Goal: Task Accomplishment & Management: Manage account settings

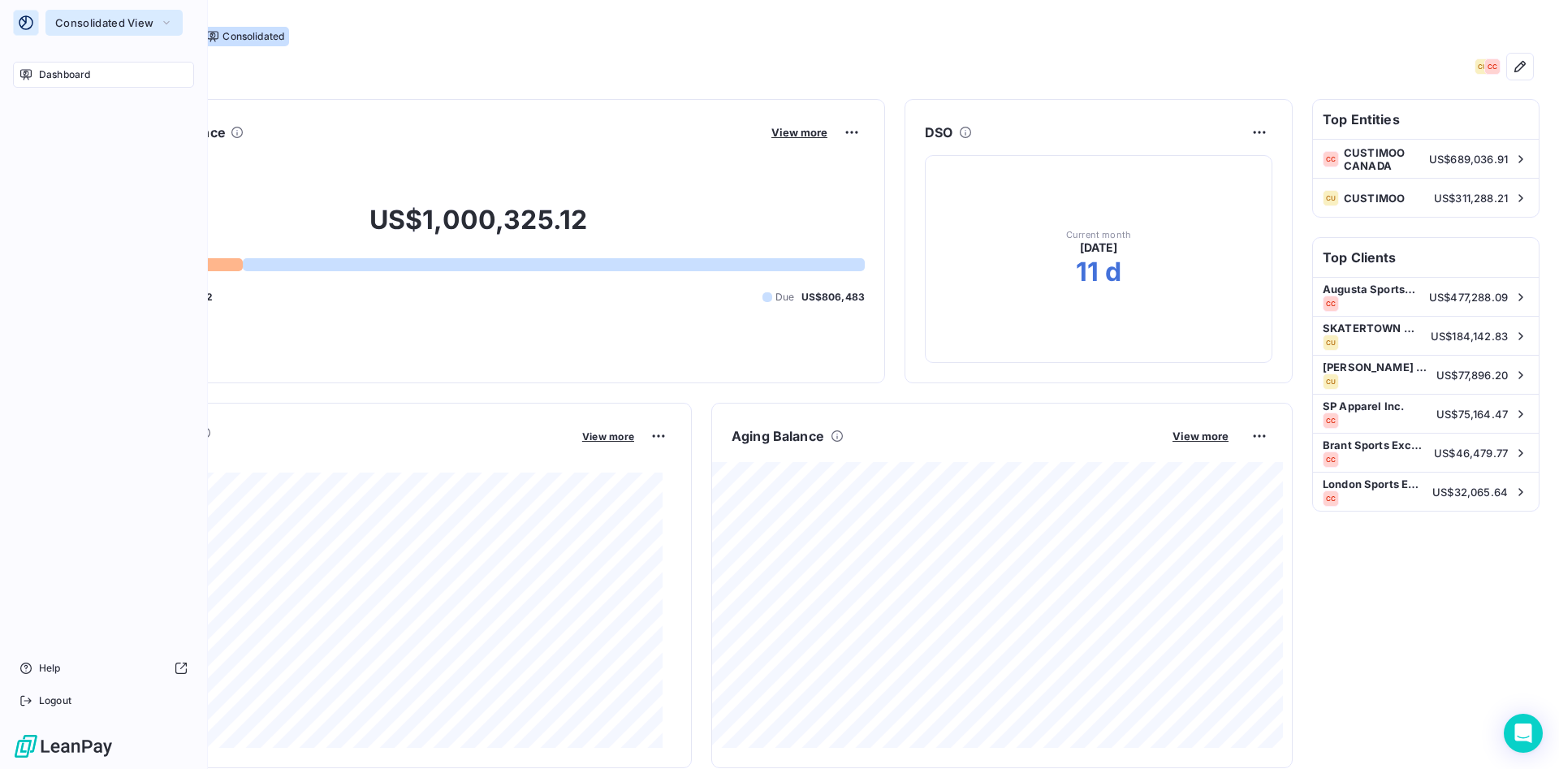
click at [100, 32] on button "Consolidated View" at bounding box center [113, 23] width 137 height 26
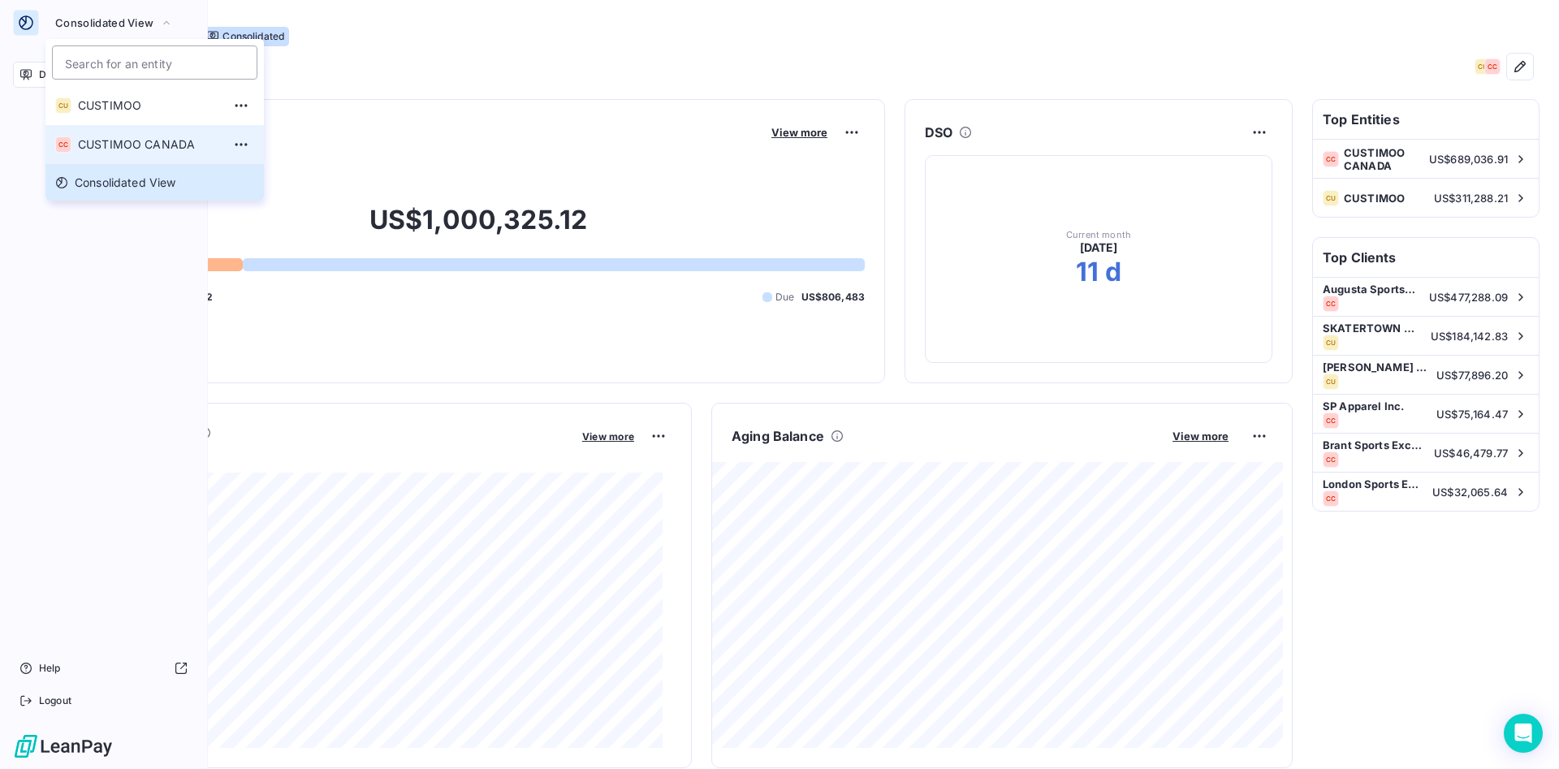
click at [127, 132] on li "CC CUSTIMOO CANADA" at bounding box center [154, 144] width 218 height 39
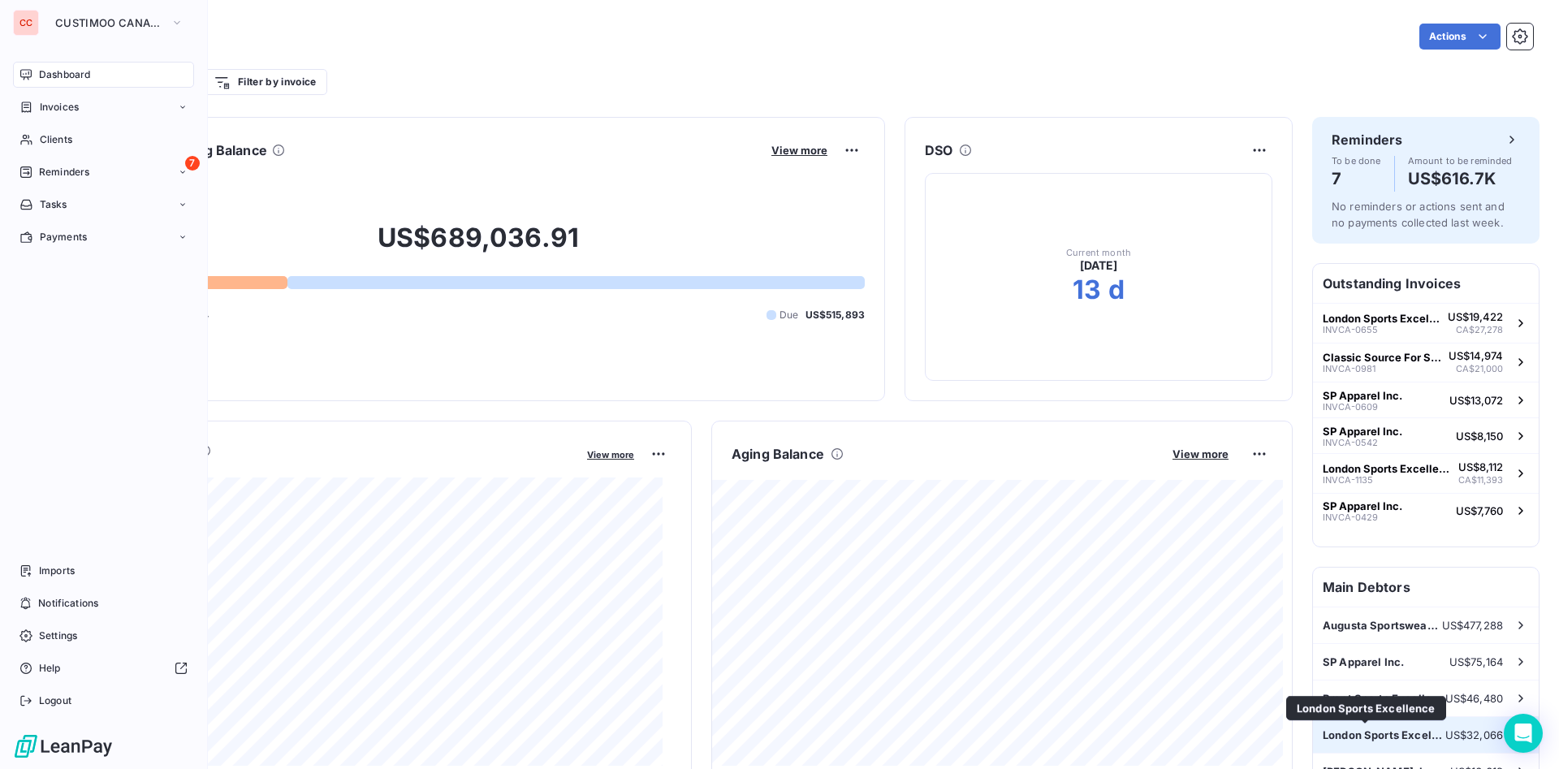
click at [1372, 726] on div "London Sports Excellence US$32,066" at bounding box center [1426, 735] width 226 height 36
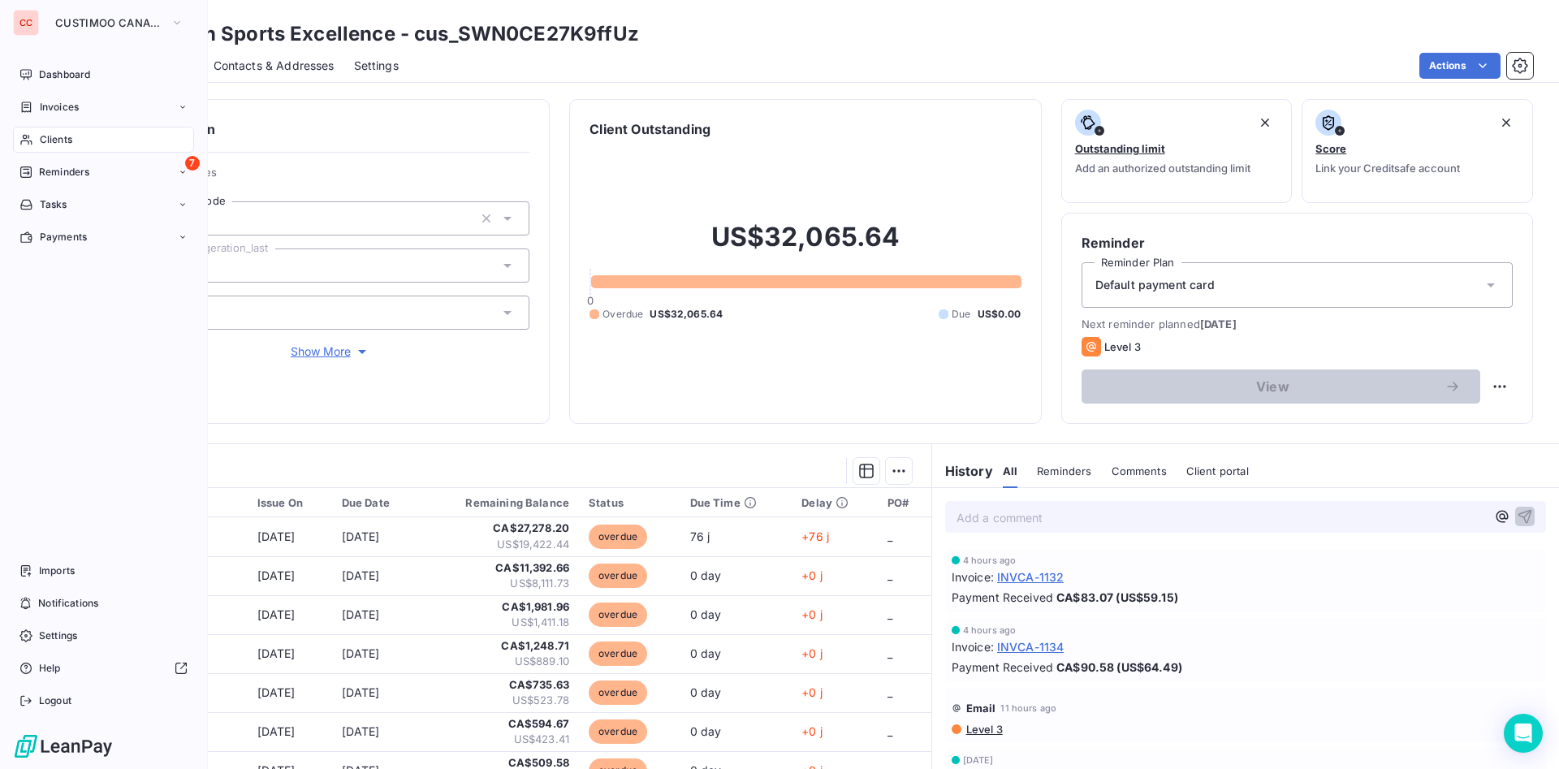
click at [1075, 467] on span "Reminders" at bounding box center [1064, 471] width 54 height 13
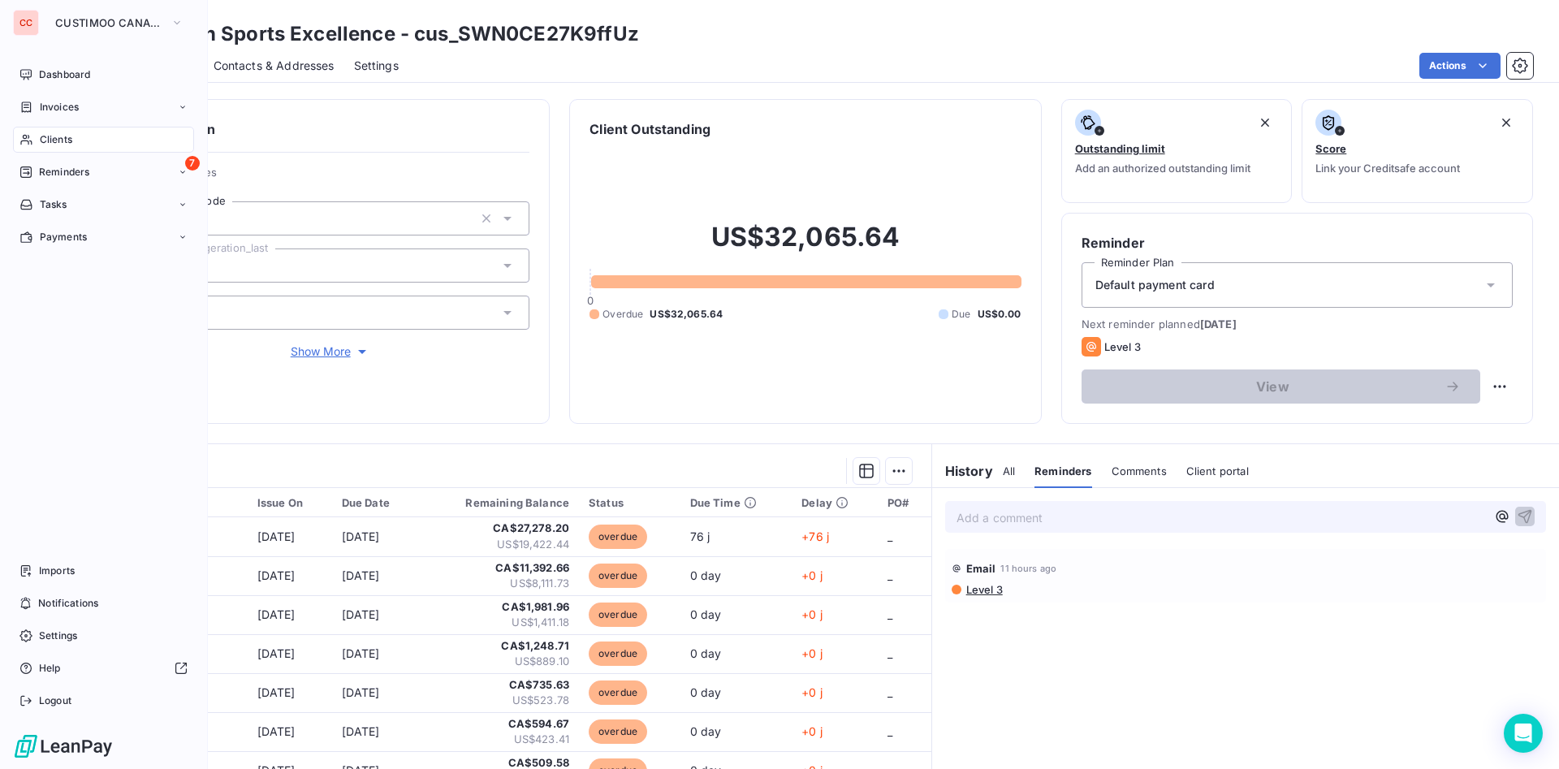
click at [1132, 474] on span "Comments" at bounding box center [1139, 471] width 55 height 13
click at [1187, 462] on div "Client portal" at bounding box center [1218, 471] width 63 height 34
click at [1004, 471] on span "All" at bounding box center [1009, 471] width 12 height 13
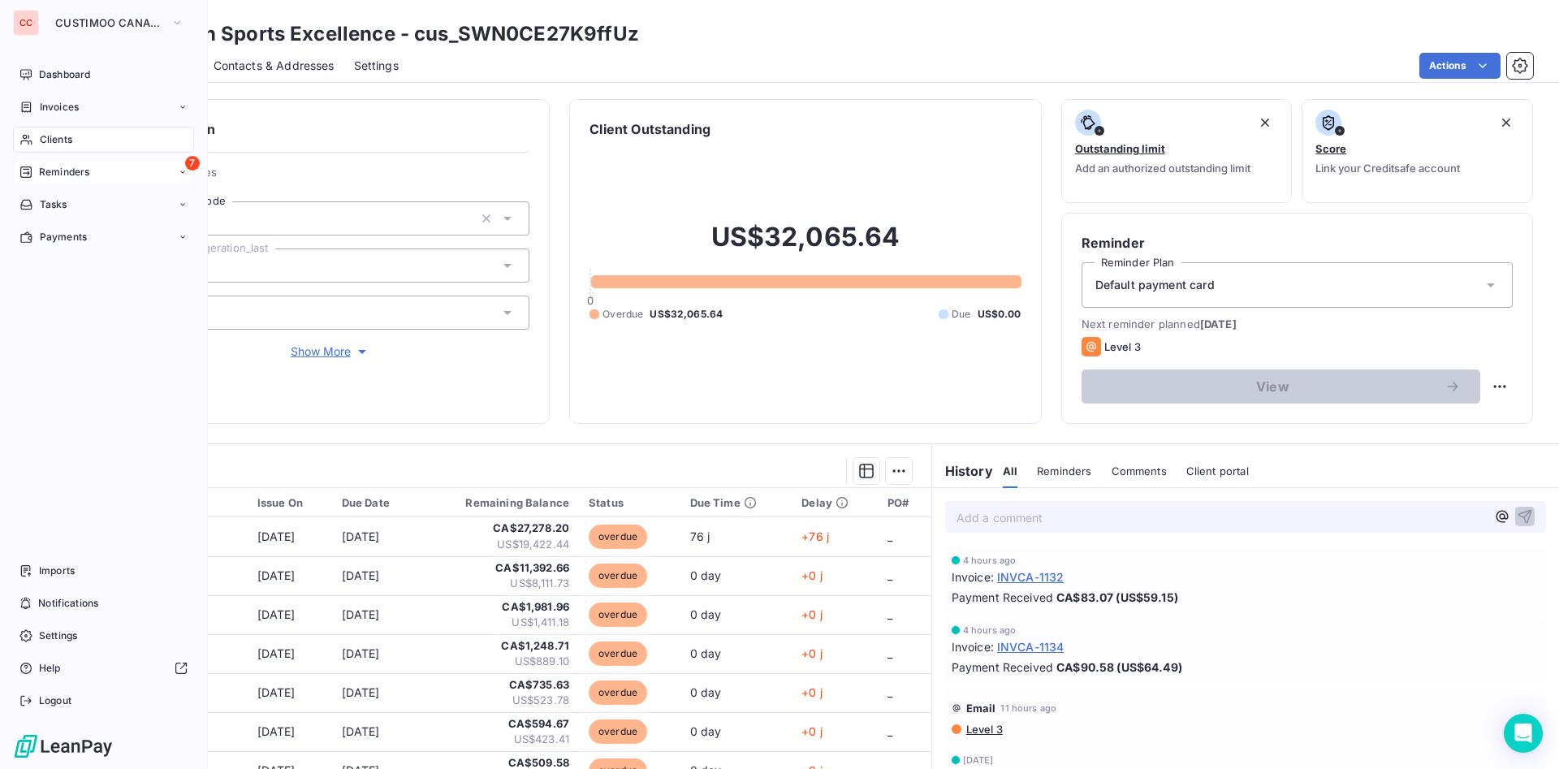
click at [72, 170] on span "Reminders" at bounding box center [64, 172] width 50 height 15
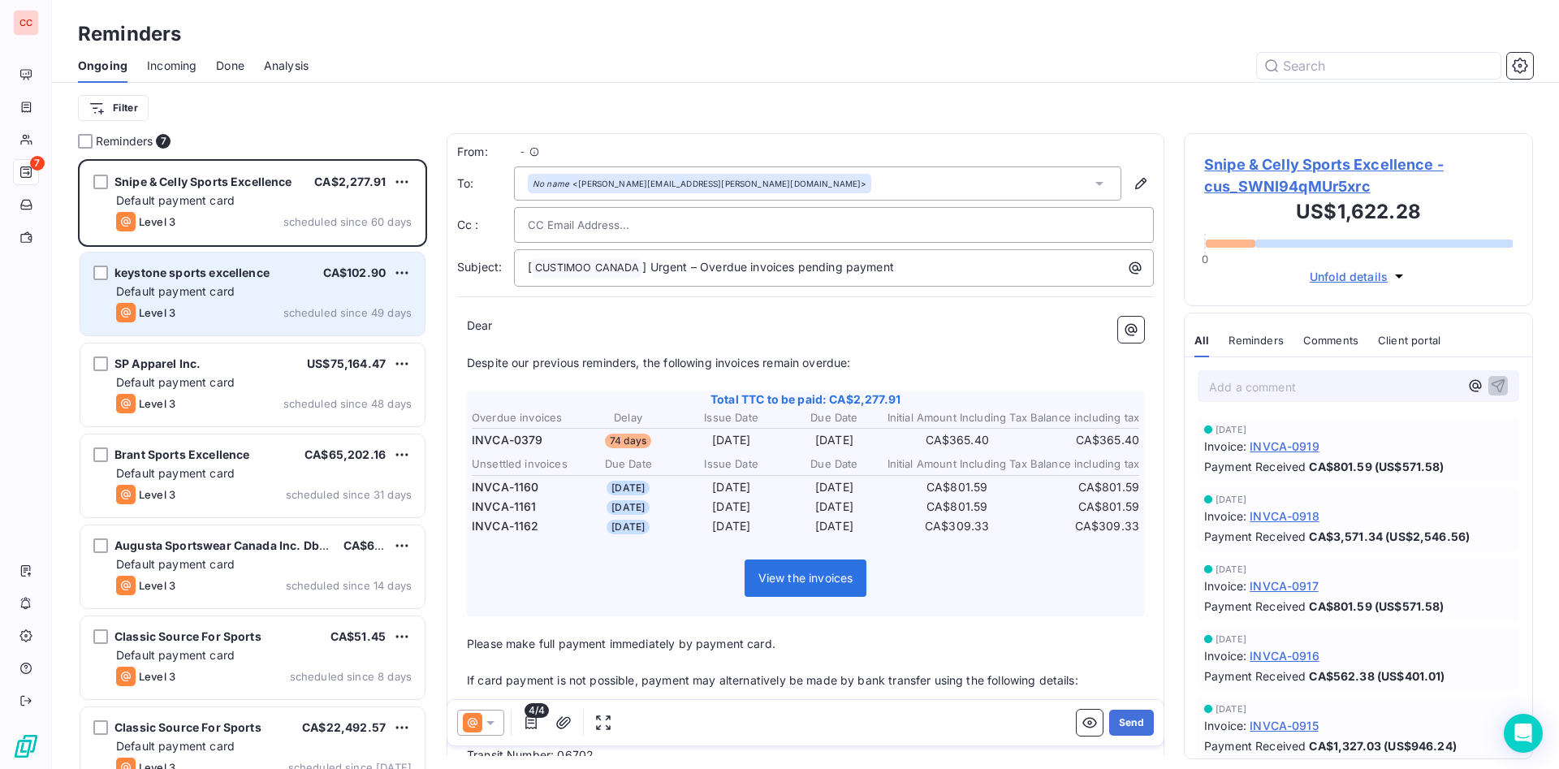
scroll to position [591, 331]
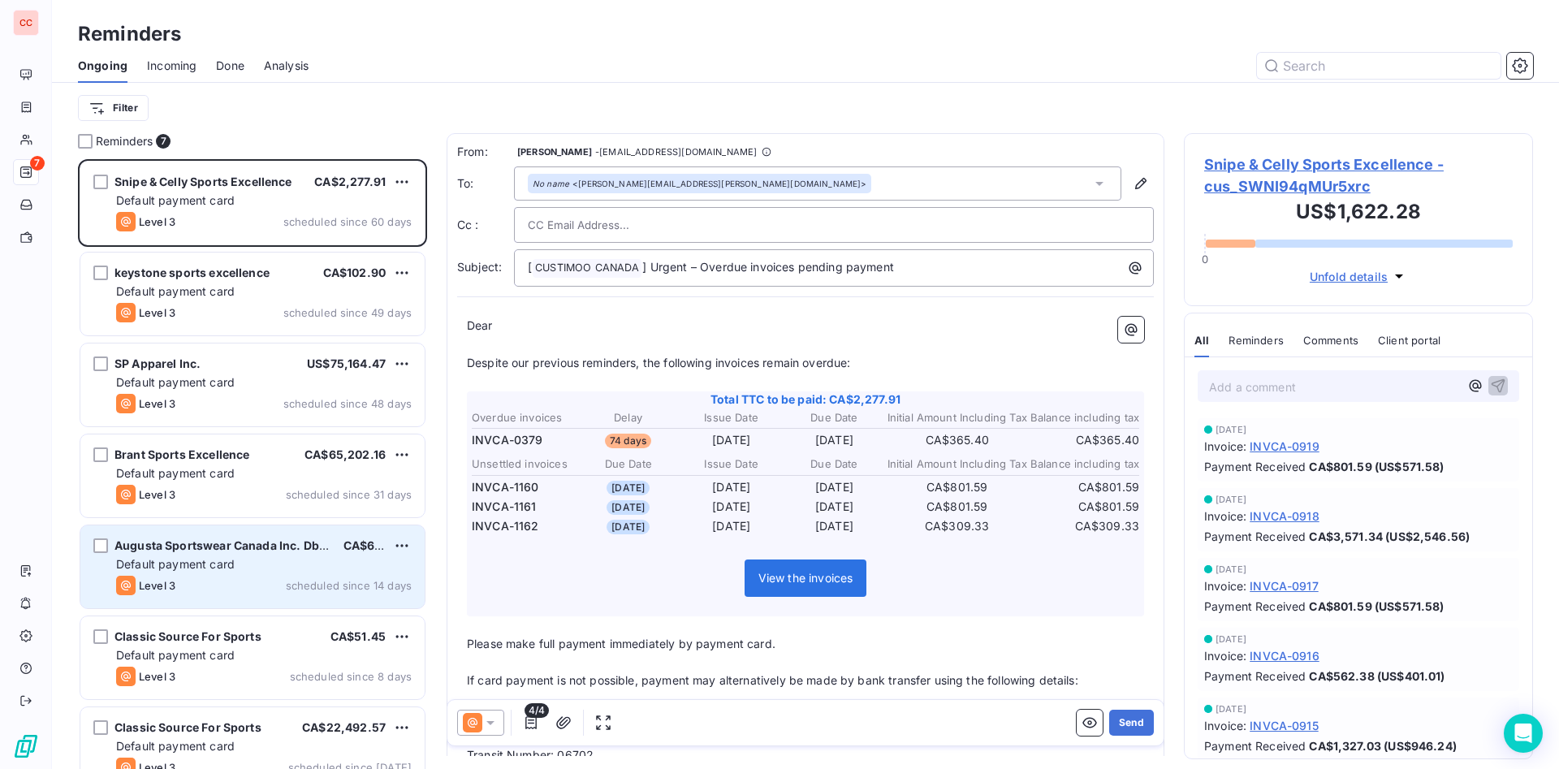
click at [201, 560] on span "Default payment card" at bounding box center [175, 564] width 119 height 14
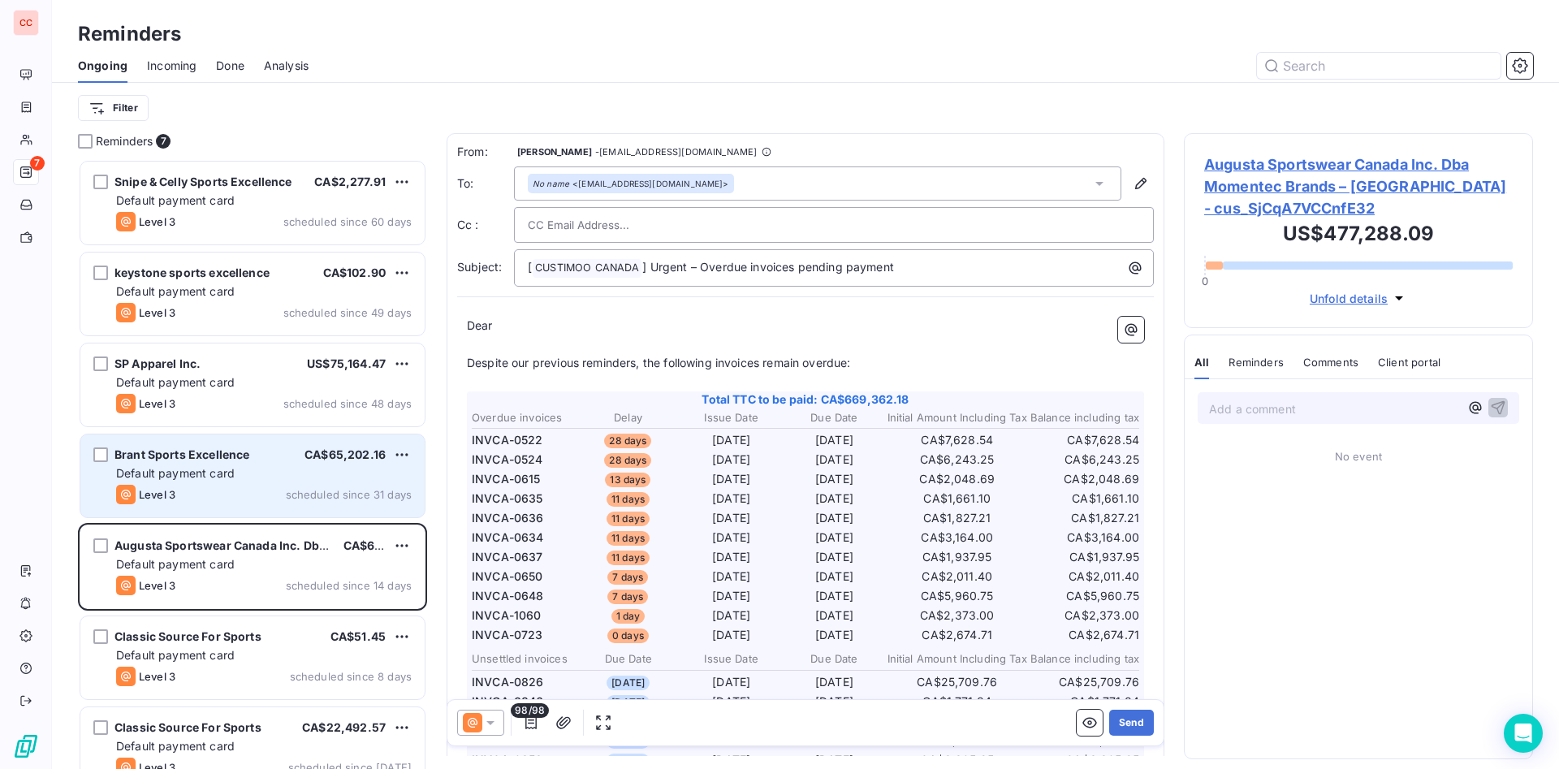
click at [232, 470] on span "Default payment card" at bounding box center [175, 473] width 119 height 14
